Goal: Find specific page/section: Find specific page/section

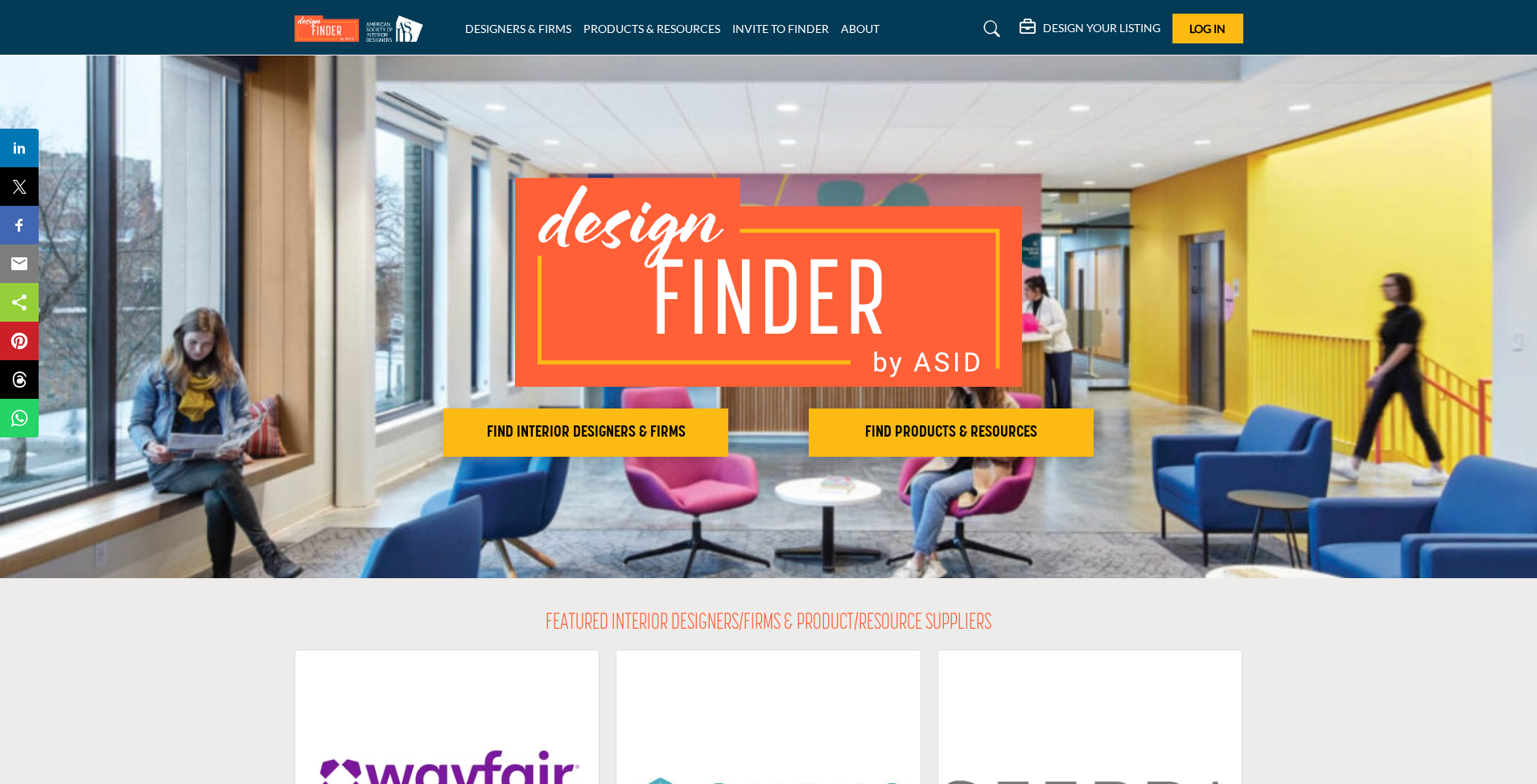
click at [1202, 28] on span "Log In" at bounding box center [1207, 28] width 36 height 14
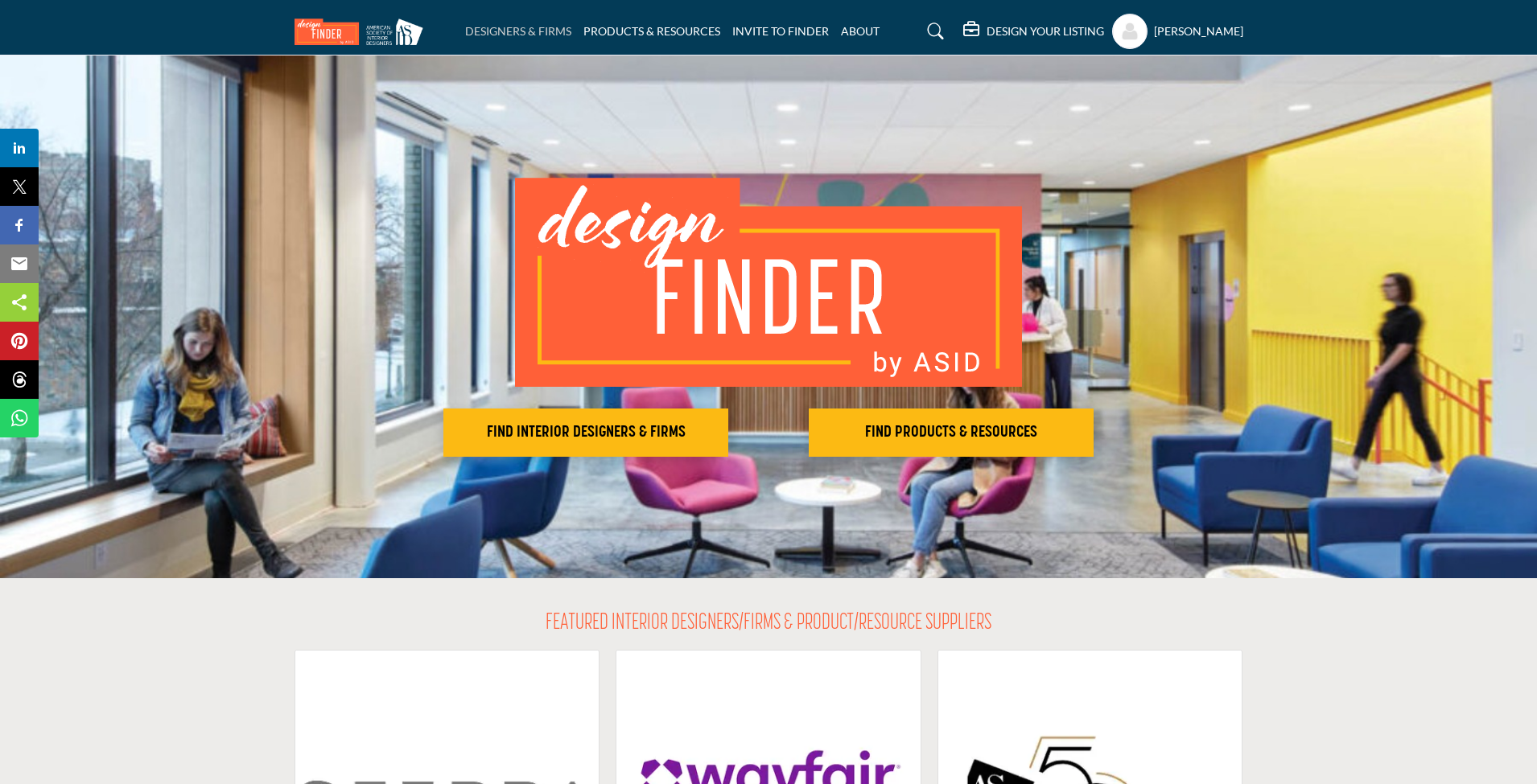
click at [518, 30] on link "DESIGNERS & FIRMS" at bounding box center [518, 31] width 106 height 14
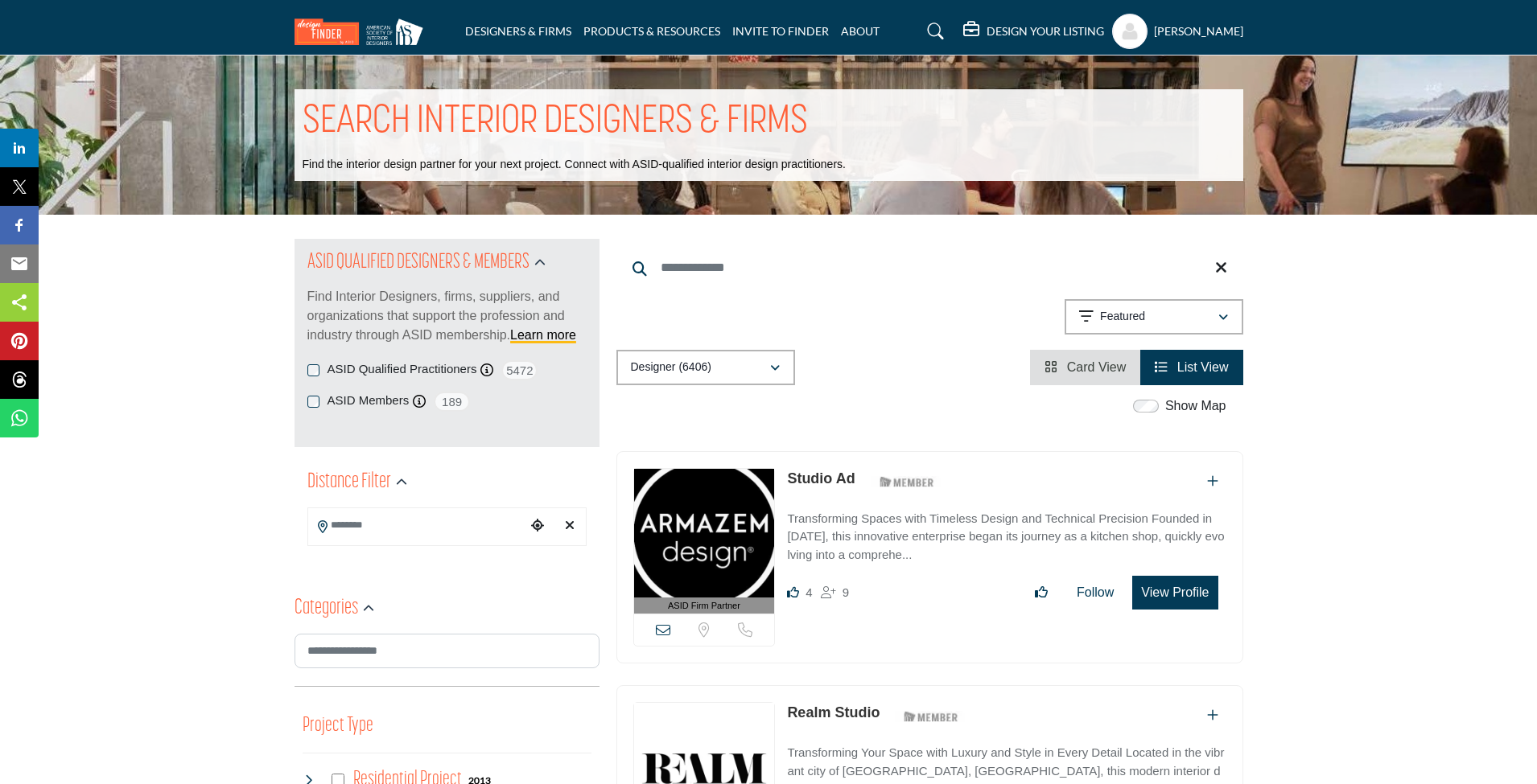
click at [1182, 33] on h5 "[PERSON_NAME]" at bounding box center [1198, 32] width 89 height 16
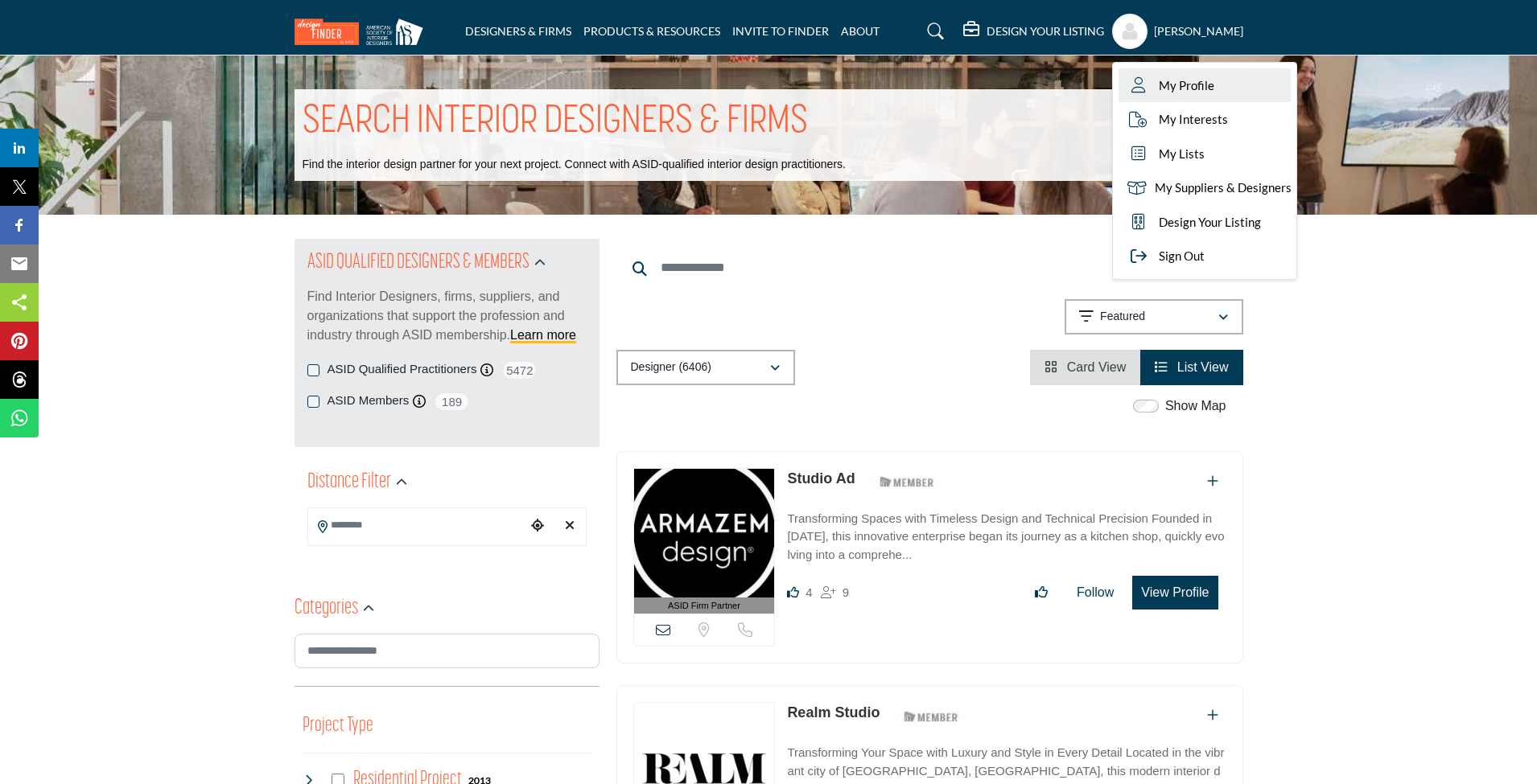
click at [1187, 85] on span "My Profile" at bounding box center [1187, 86] width 56 height 19
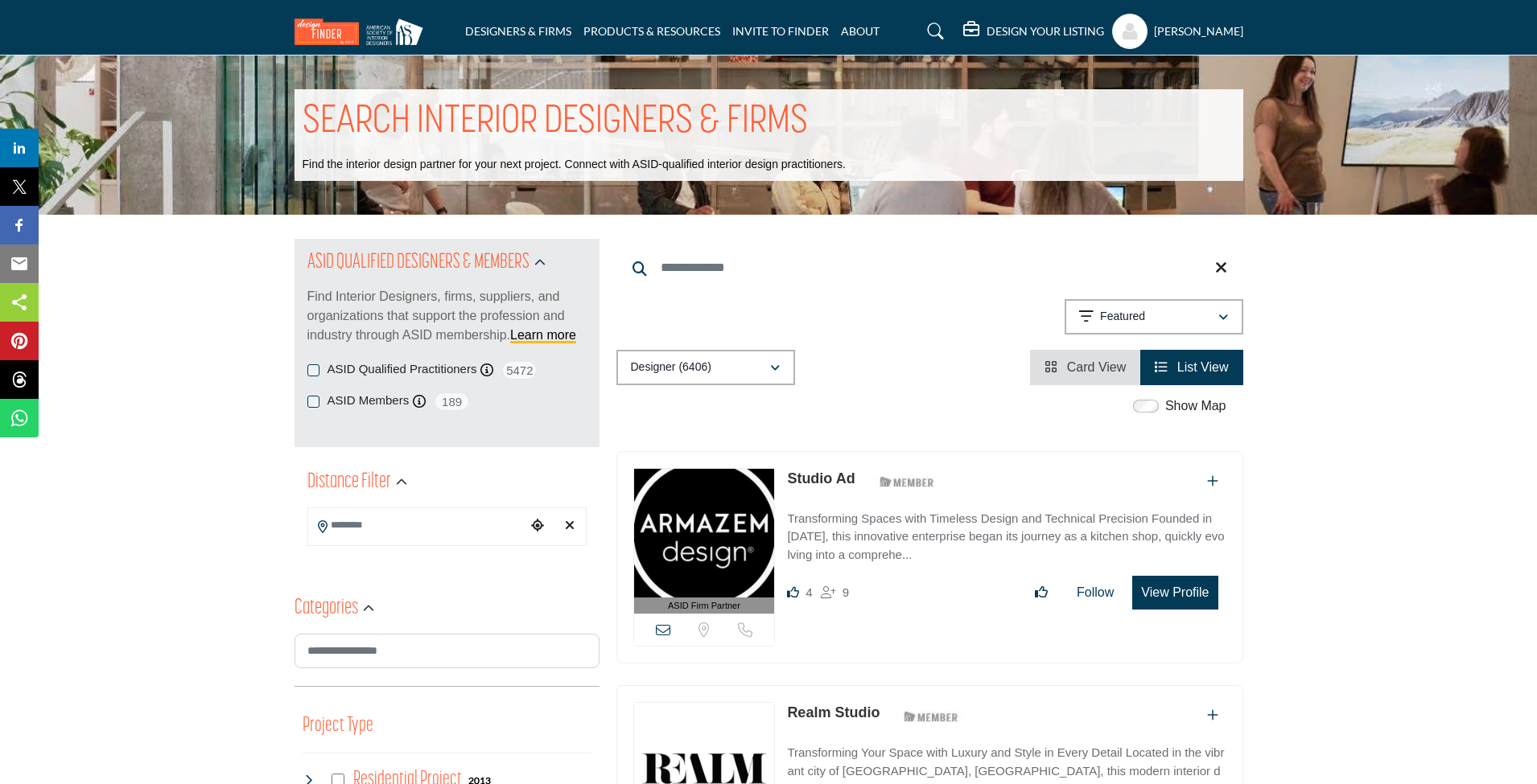
click at [818, 474] on link "Studio Ad" at bounding box center [820, 479] width 68 height 16
click at [654, 31] on link "PRODUCTS & RESOURCES" at bounding box center [652, 31] width 137 height 14
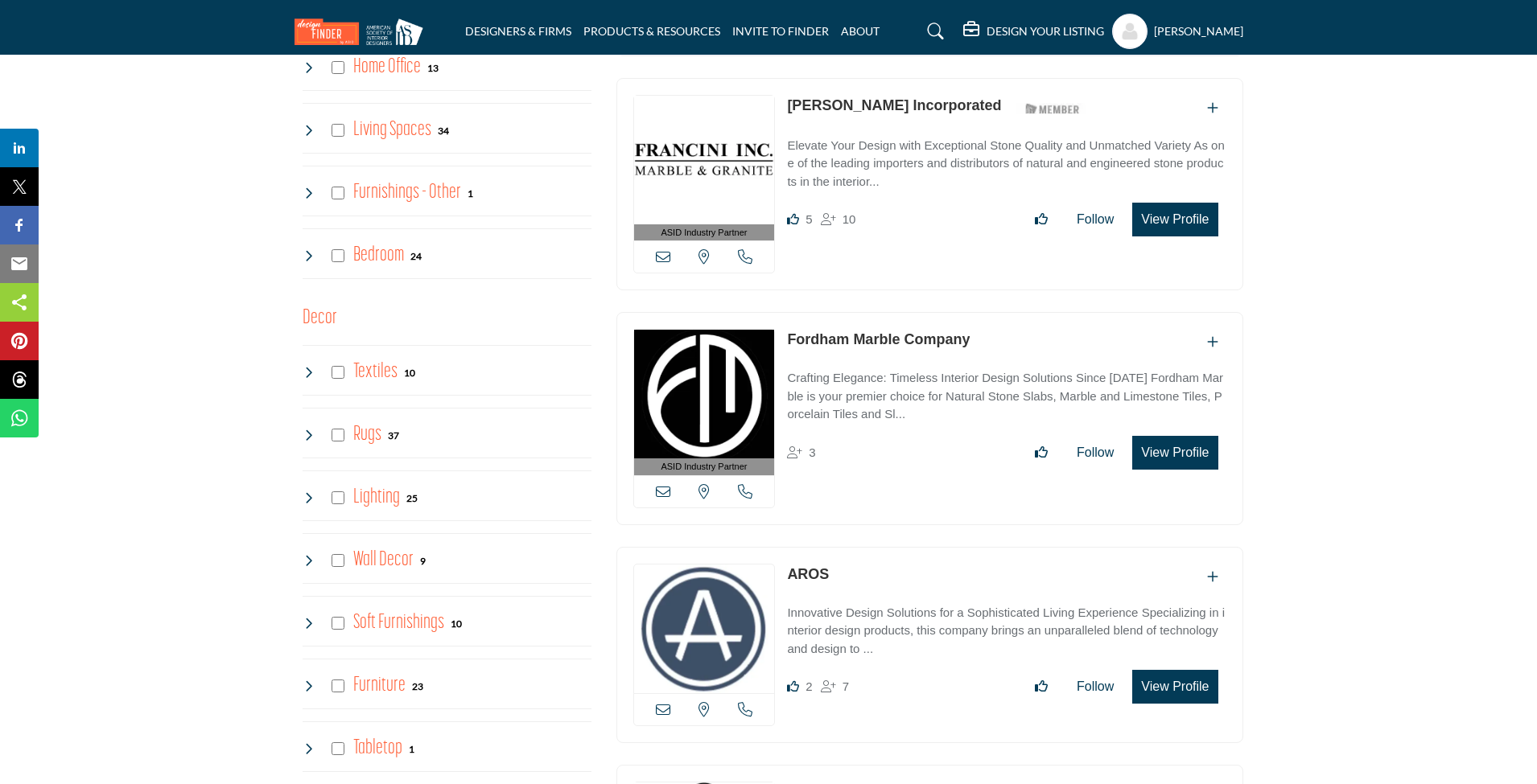
scroll to position [2100, 0]
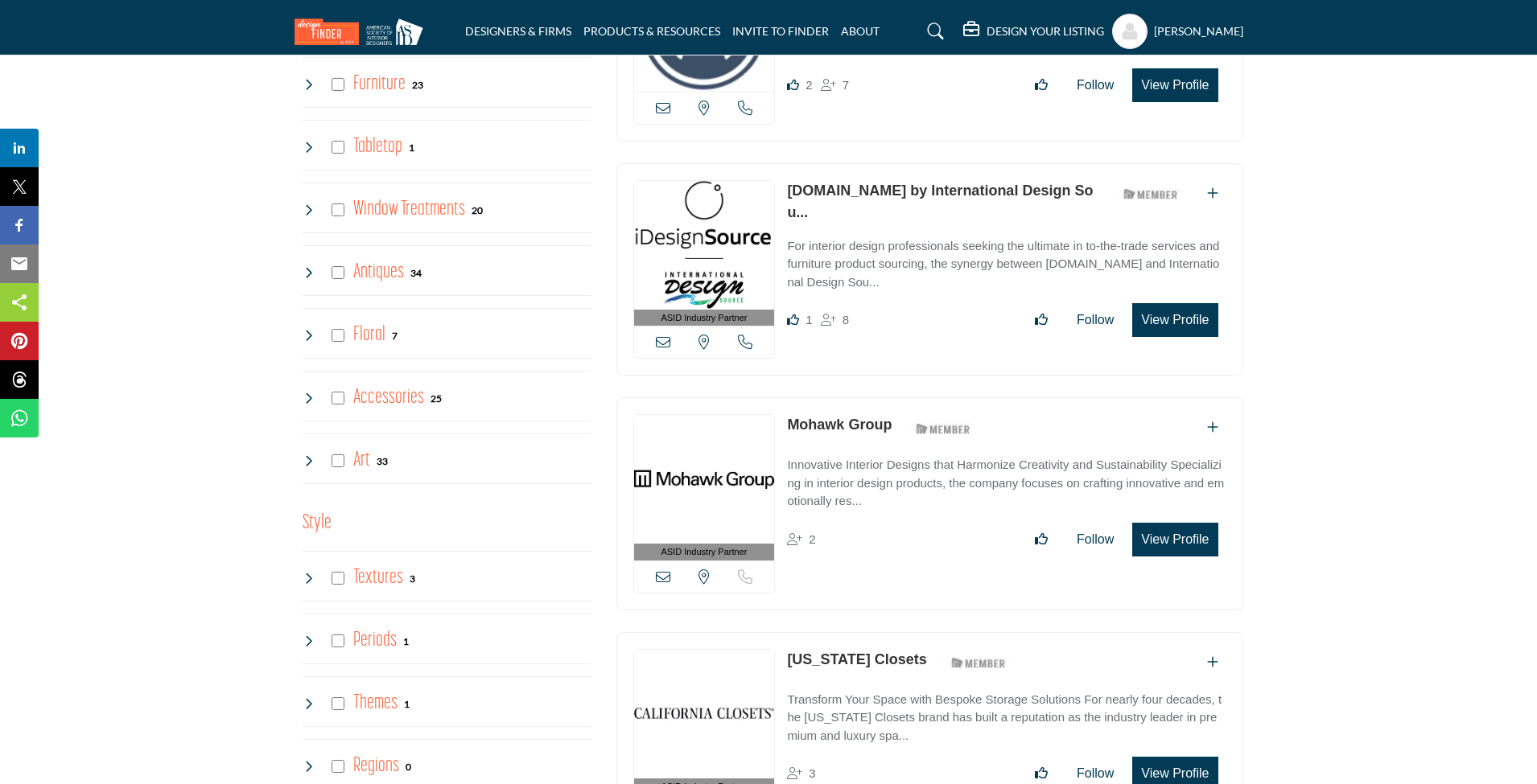
scroll to position [2645, 0]
